Goal: Information Seeking & Learning: Learn about a topic

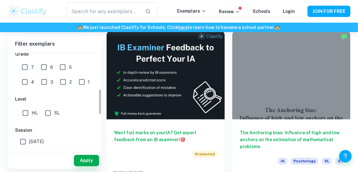
scroll to position [144, 0]
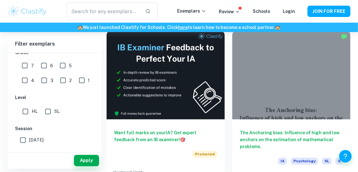
click at [49, 108] on input "SL" at bounding box center [48, 111] width 13 height 13
checkbox input "true"
click at [27, 66] on input "7" at bounding box center [25, 65] width 13 height 13
checkbox input "true"
click at [41, 67] on input "6" at bounding box center [44, 65] width 13 height 13
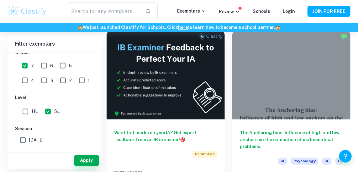
checkbox input "true"
click at [59, 68] on input "5" at bounding box center [62, 65] width 13 height 13
checkbox input "true"
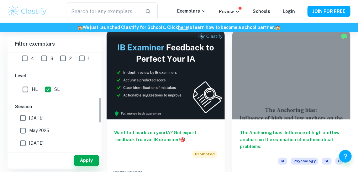
scroll to position [167, 0]
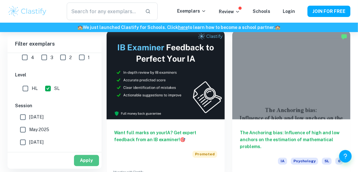
click at [86, 159] on button "Apply" at bounding box center [86, 160] width 25 height 11
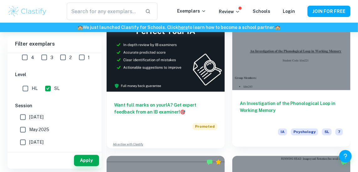
scroll to position [362, 0]
click at [265, 90] on div "An Investigation of the Phonological Loop in Working Memory IA Psychology SL 7" at bounding box center [292, 118] width 118 height 56
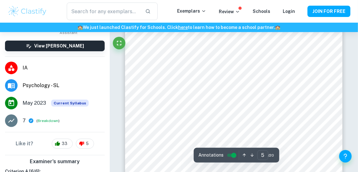
scroll to position [1275, 0]
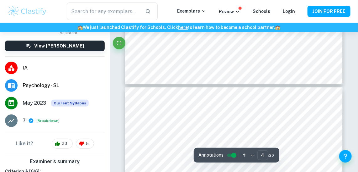
type input "3"
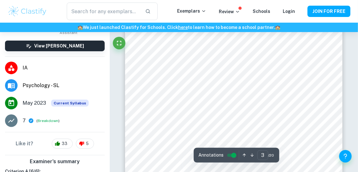
scroll to position [666, 0]
click at [216, 110] on div at bounding box center [232, 107] width 163 height 15
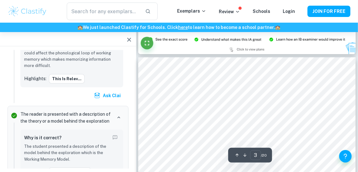
scroll to position [586, 0]
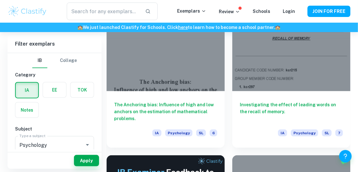
scroll to position [216, 0]
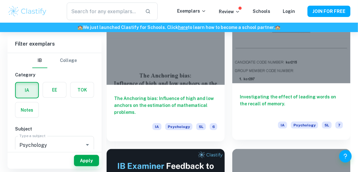
click at [260, 92] on div "Investigating the effect of leading words on the recall of memory. IA Psycholog…" at bounding box center [292, 111] width 118 height 56
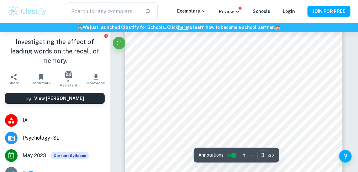
scroll to position [704, 0]
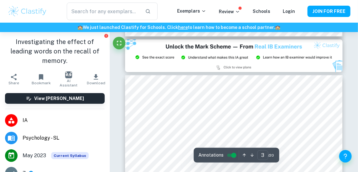
type input "2"
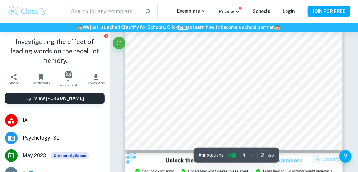
scroll to position [433, 0]
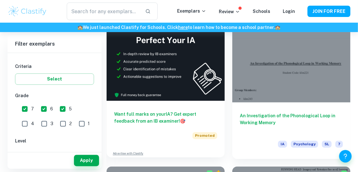
scroll to position [349, 0]
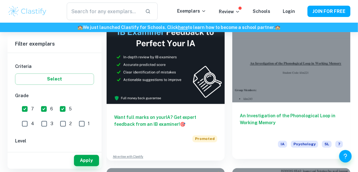
click at [255, 118] on h6 "An Investigation of the Phonological Loop in Working Memory" at bounding box center [291, 122] width 103 height 21
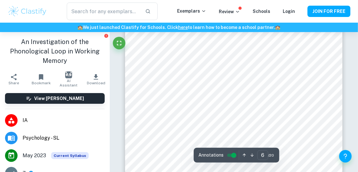
scroll to position [1642, 0]
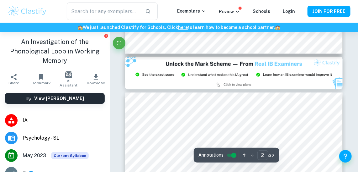
type input "3"
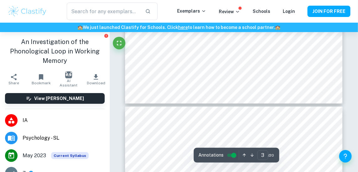
scroll to position [858, 0]
